Goal: Information Seeking & Learning: Learn about a topic

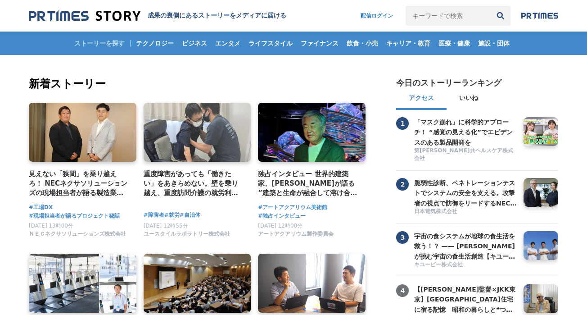
click at [474, 16] on input "キーワードで検索" at bounding box center [448, 16] width 85 height 20
type input "タスカル"
click at [491, 6] on button "検索" at bounding box center [501, 16] width 20 height 20
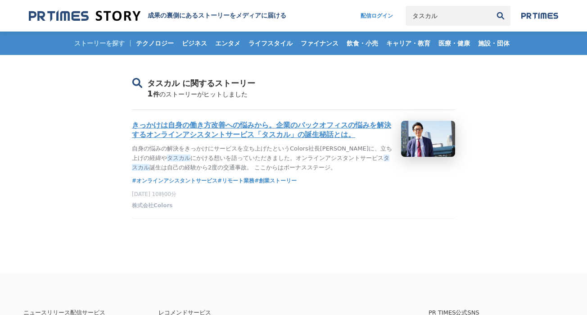
click at [278, 140] on h3 "きっかけは自身の働き方改善への悩みから。企業のバックオフィスの悩みを解決するオンラインアシスタントサービス「タスカル」の誕生秘話とは。" at bounding box center [263, 130] width 262 height 19
